Goal: Task Accomplishment & Management: Manage account settings

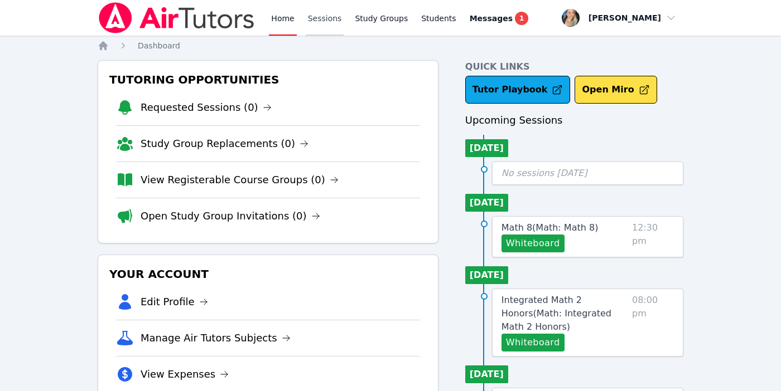
click at [319, 20] on link "Sessions" at bounding box center [325, 18] width 38 height 36
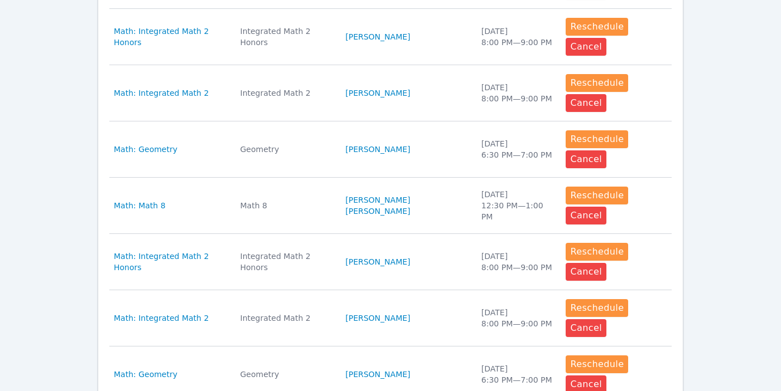
scroll to position [536, 0]
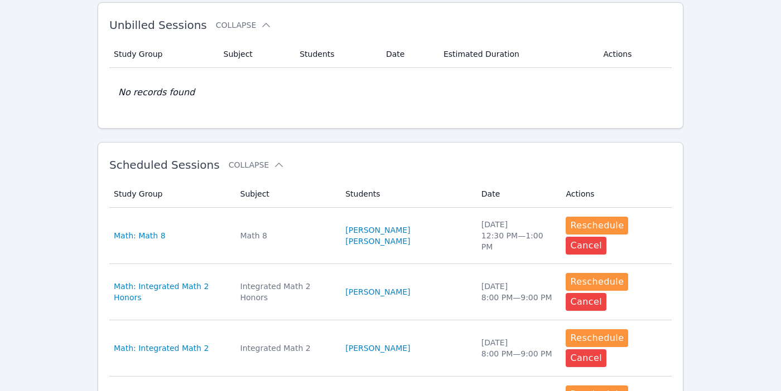
scroll to position [0, 0]
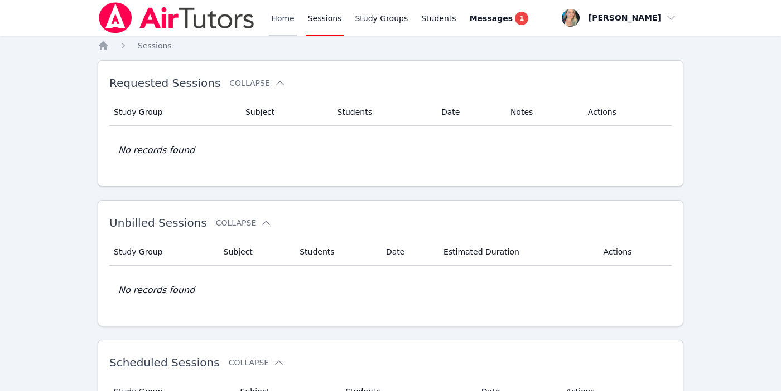
click at [280, 13] on link "Home" at bounding box center [282, 18] width 27 height 36
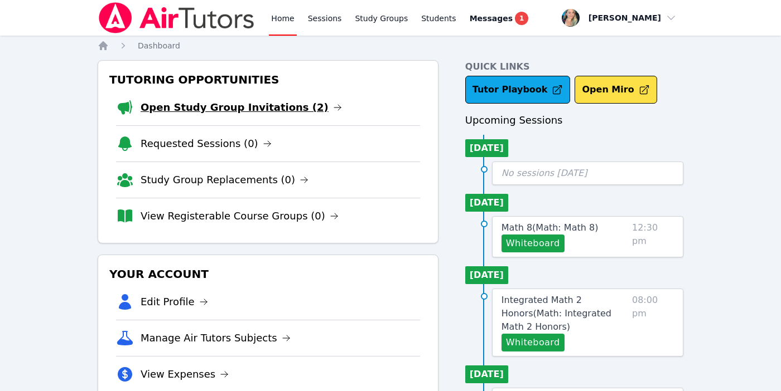
click at [264, 101] on link "Open Study Group Invitations (2)" at bounding box center [240, 108] width 201 height 16
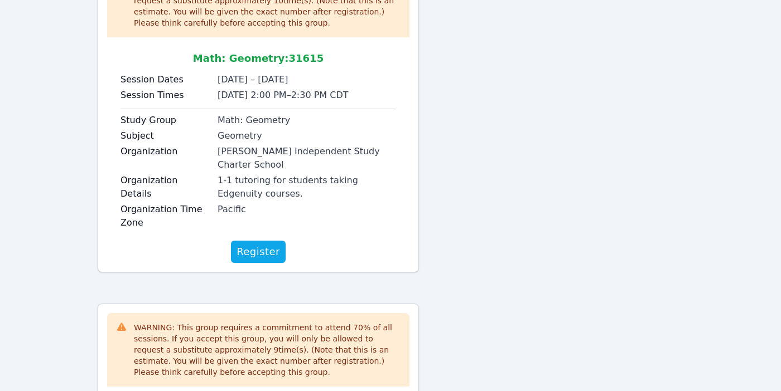
scroll to position [193, 0]
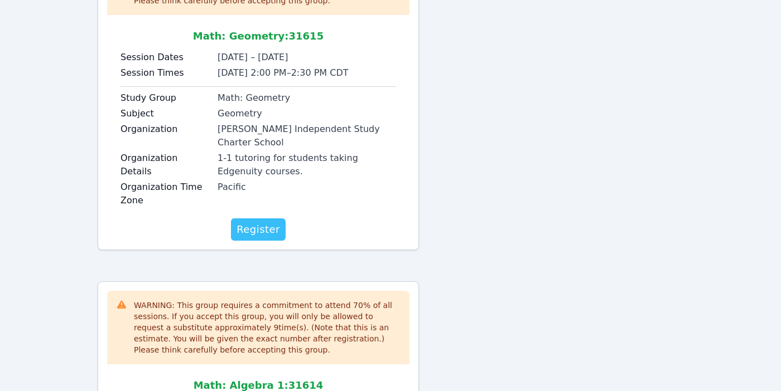
click at [255, 222] on span "Register" at bounding box center [257, 230] width 43 height 16
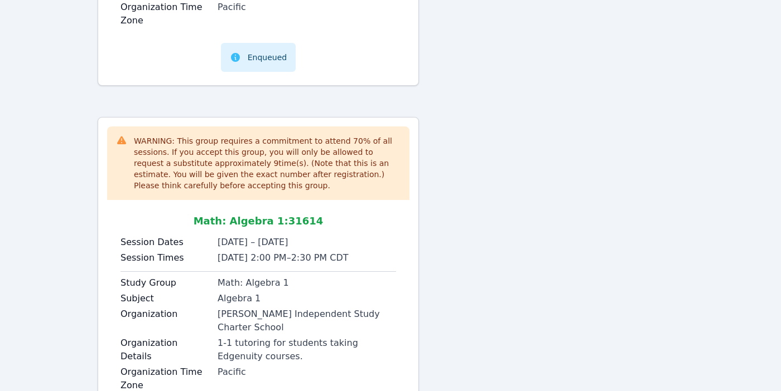
scroll to position [421, 0]
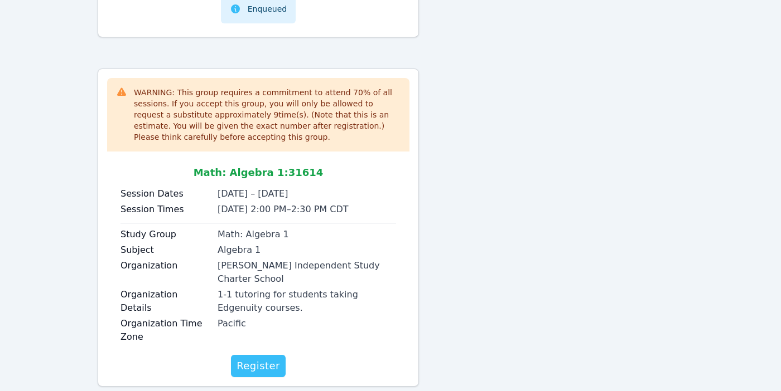
click at [254, 358] on span "Register" at bounding box center [257, 366] width 43 height 16
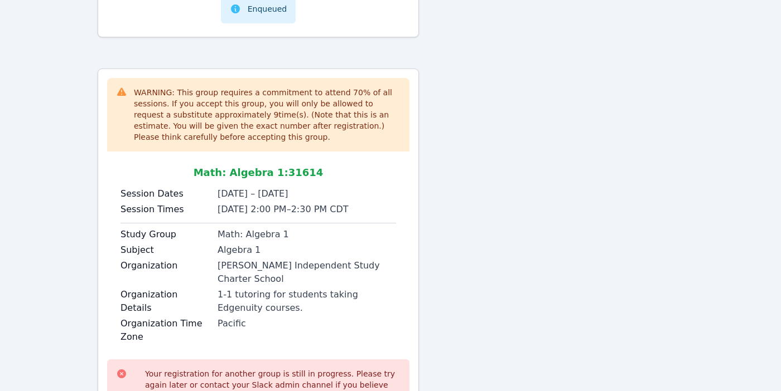
scroll to position [491, 0]
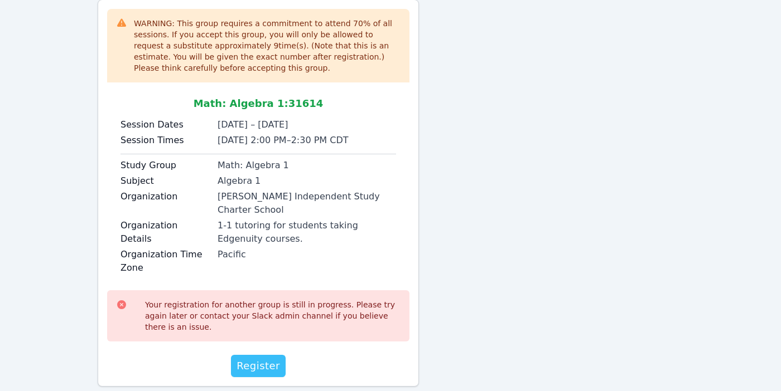
click at [263, 358] on span "Register" at bounding box center [257, 366] width 43 height 16
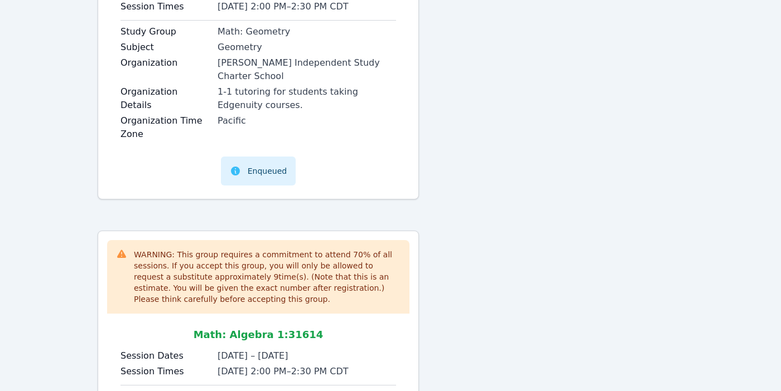
scroll to position [216, 0]
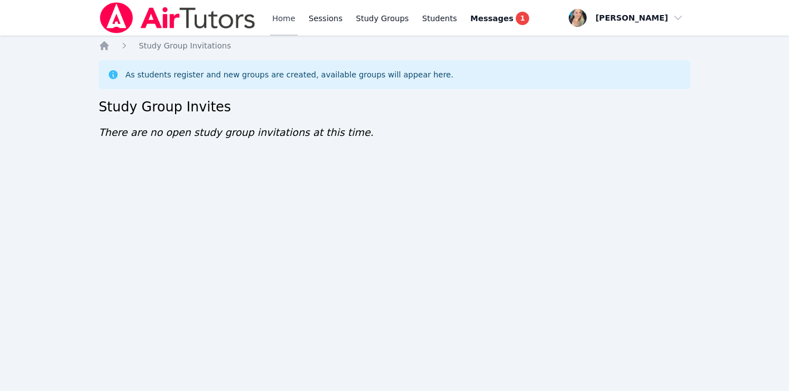
click at [275, 17] on link "Home" at bounding box center [283, 18] width 27 height 36
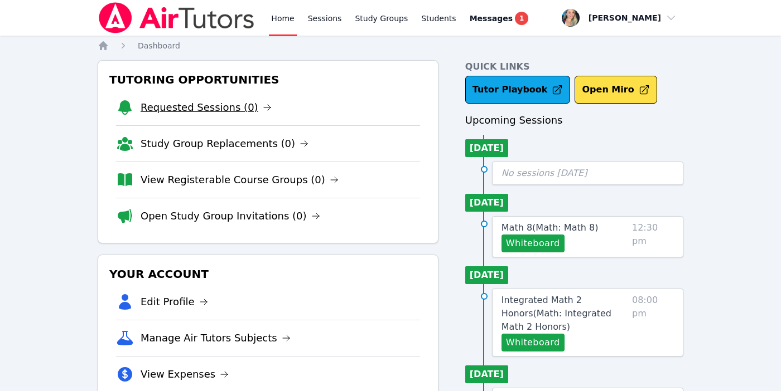
click at [220, 106] on link "Requested Sessions (0)" at bounding box center [205, 108] width 131 height 16
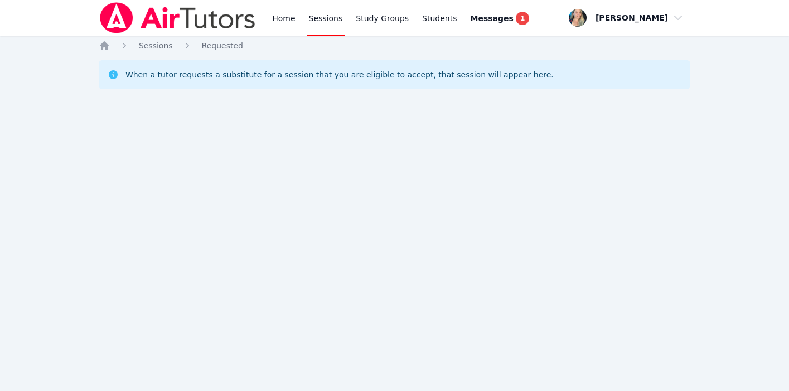
click at [143, 52] on div "Home Sessions Requested When a tutor requests a substitute for a session that y…" at bounding box center [395, 78] width 592 height 76
click at [145, 43] on span "Sessions" at bounding box center [156, 45] width 34 height 9
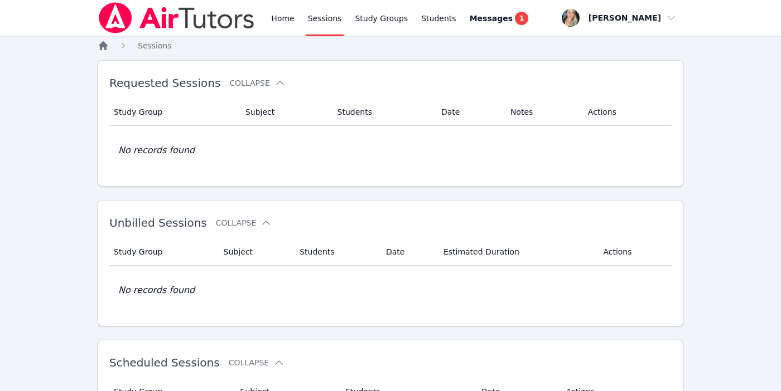
click at [100, 47] on icon "Breadcrumb" at bounding box center [103, 45] width 9 height 9
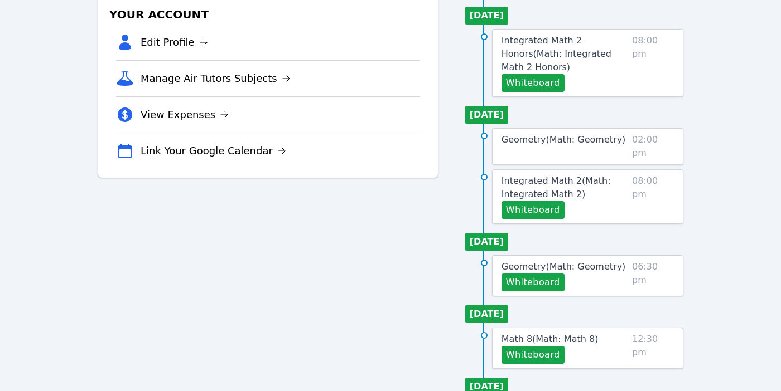
scroll to position [261, 0]
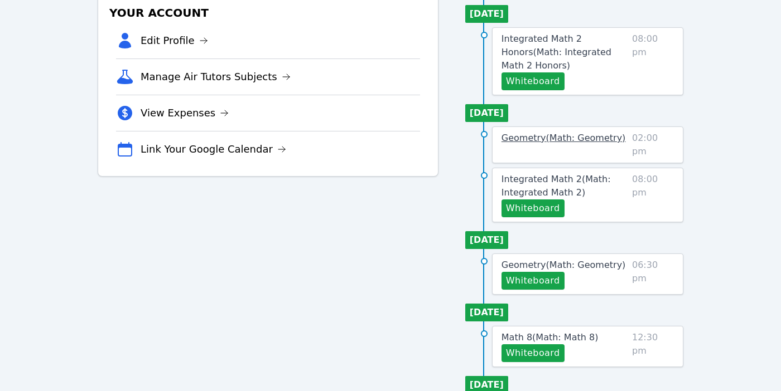
click at [560, 138] on span "Geometry ( Math: Geometry )" at bounding box center [563, 138] width 124 height 11
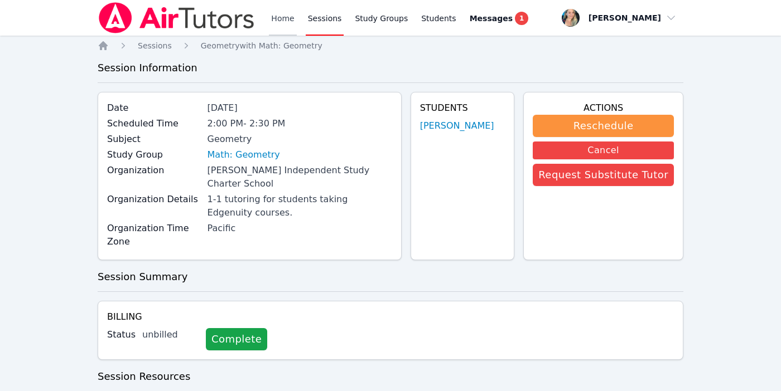
click at [282, 22] on link "Home" at bounding box center [282, 18] width 27 height 36
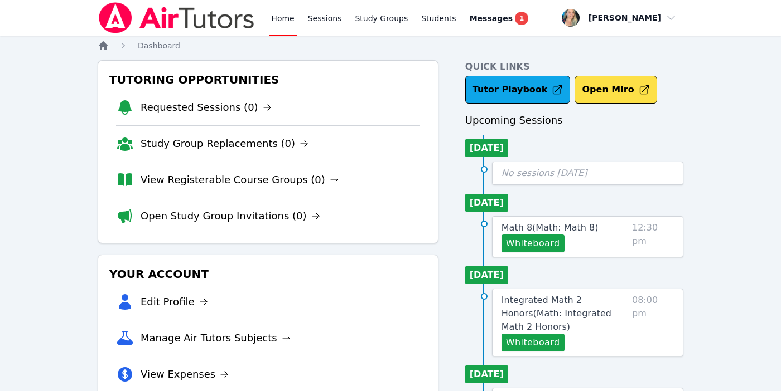
click at [103, 42] on icon "Breadcrumb" at bounding box center [103, 45] width 9 height 9
click at [281, 20] on link "Home" at bounding box center [282, 18] width 27 height 36
click at [231, 108] on link "Requested Sessions (0)" at bounding box center [205, 108] width 131 height 16
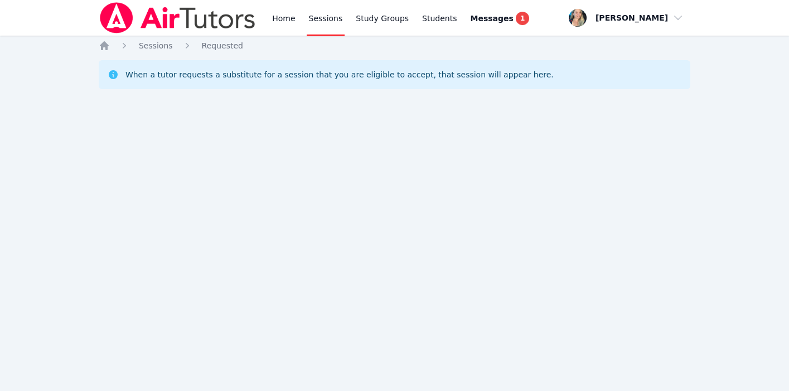
click at [106, 54] on div "Home Sessions Requested When a tutor requests a substitute for a session that y…" at bounding box center [395, 78] width 592 height 76
click at [109, 46] on icon "Breadcrumb" at bounding box center [104, 45] width 11 height 11
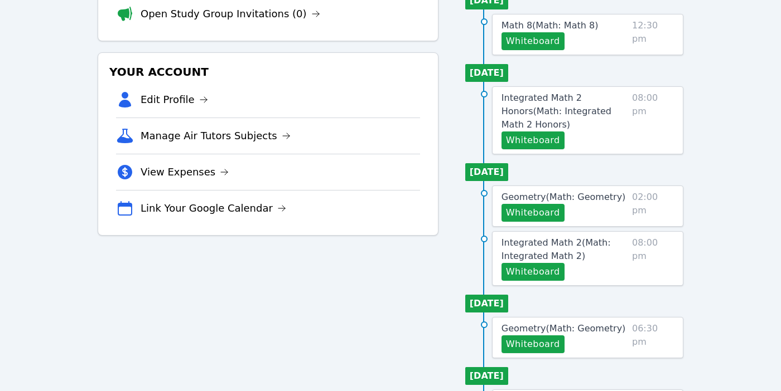
scroll to position [205, 0]
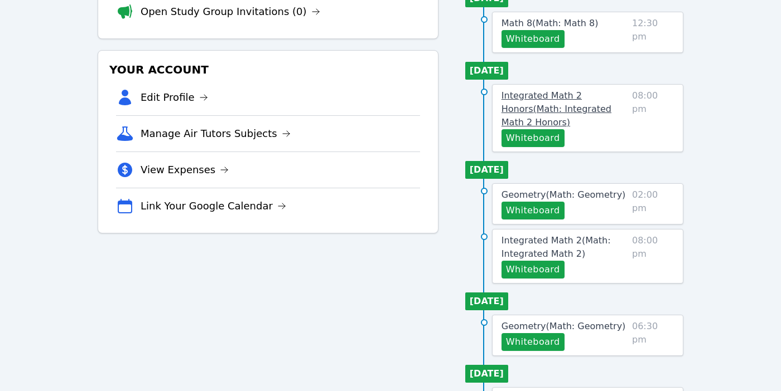
click at [548, 103] on link "Integrated Math 2 Honors ( Math: Integrated Math 2 Honors )" at bounding box center [564, 109] width 126 height 40
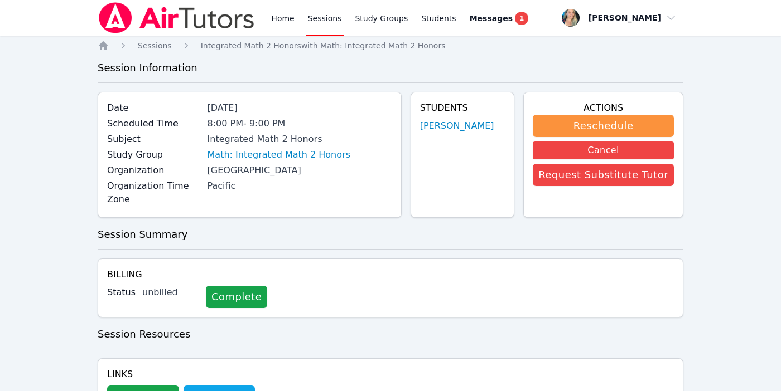
scroll to position [205, 0]
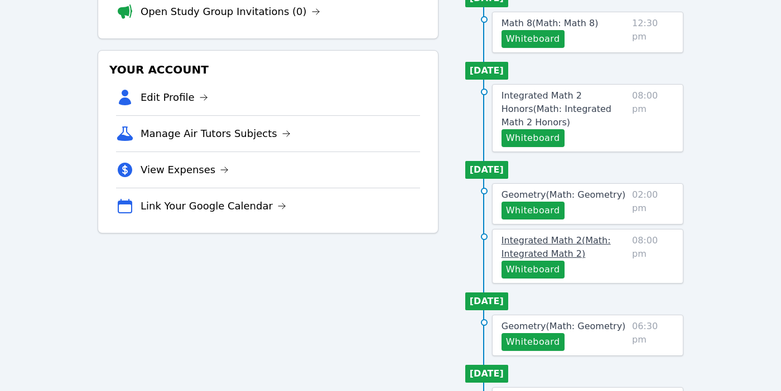
click at [531, 242] on span "Integrated Math 2 ( Math: Integrated Math 2 )" at bounding box center [555, 247] width 109 height 24
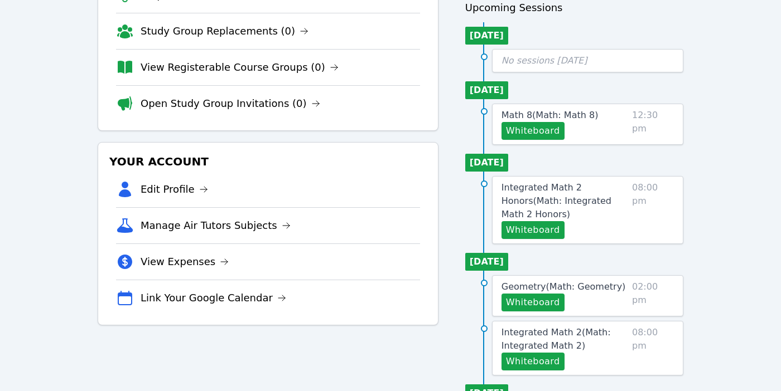
scroll to position [117, 0]
